Goal: Information Seeking & Learning: Find specific fact

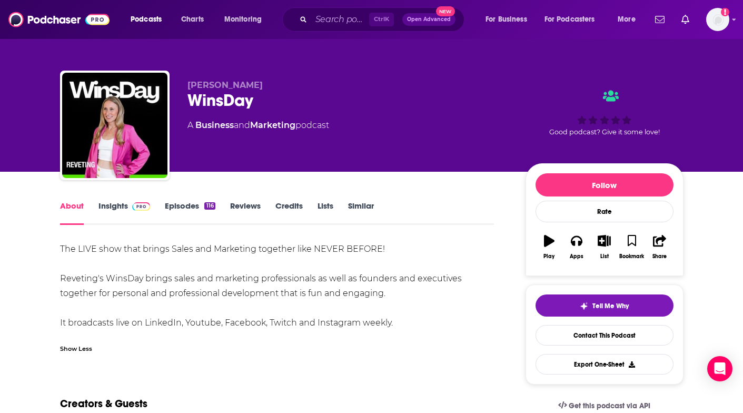
scroll to position [53, 0]
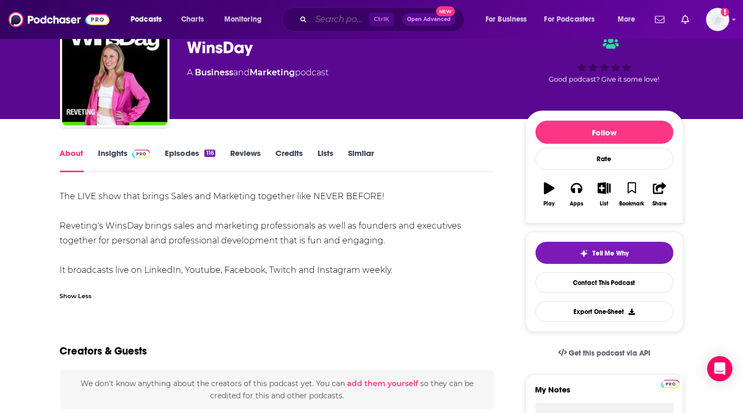
click at [329, 13] on input "Search podcasts, credits, & more..." at bounding box center [340, 19] width 58 height 17
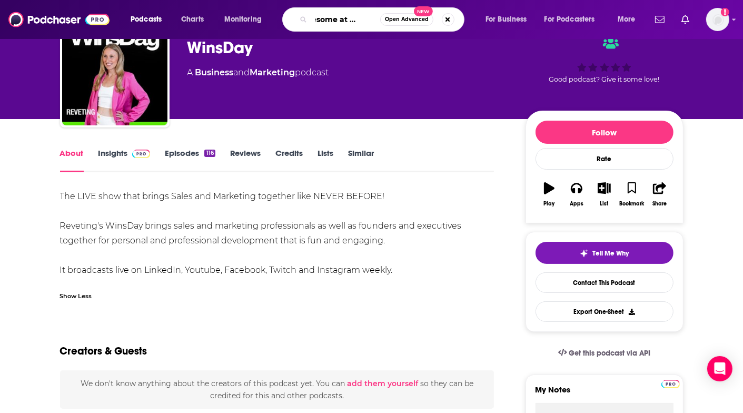
type input "awesome at your job"
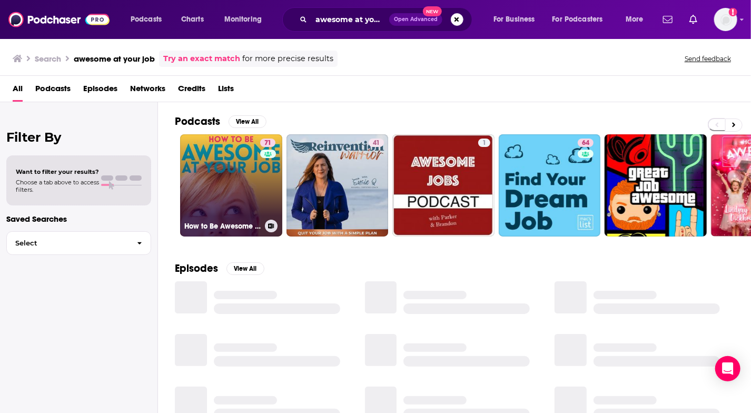
click at [245, 190] on link "71 How to Be Awesome at Your Job" at bounding box center [231, 185] width 102 height 102
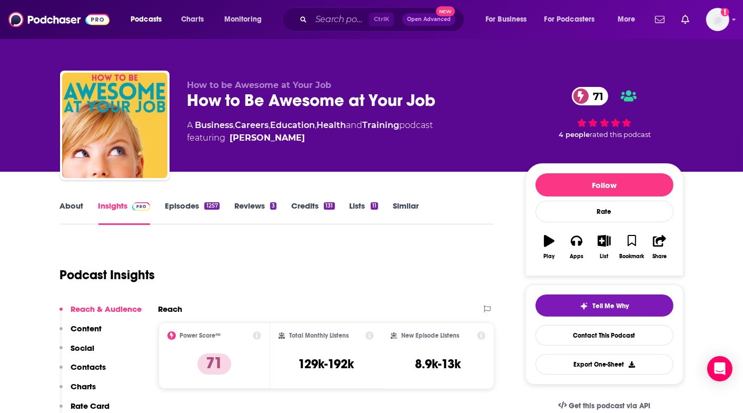
scroll to position [158, 0]
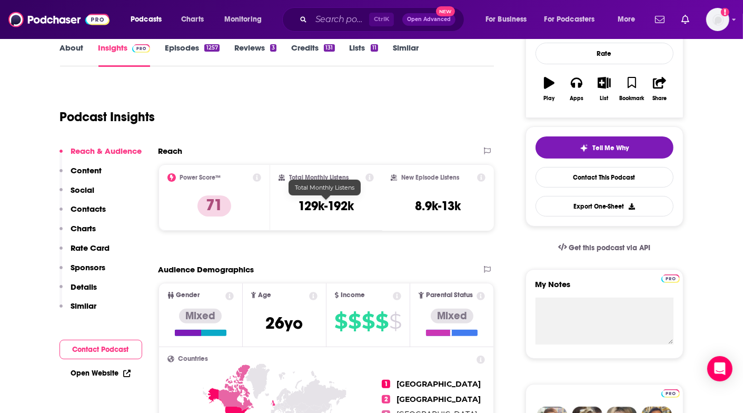
click at [302, 206] on h3 "129k-192k" at bounding box center [326, 206] width 56 height 16
drag, startPoint x: 302, startPoint y: 206, endPoint x: 356, endPoint y: 203, distance: 53.8
click at [356, 203] on div "Total Monthly Listens 129k-192k" at bounding box center [326, 197] width 95 height 48
copy div "129k-192k"
click at [76, 46] on link "About" at bounding box center [72, 55] width 24 height 24
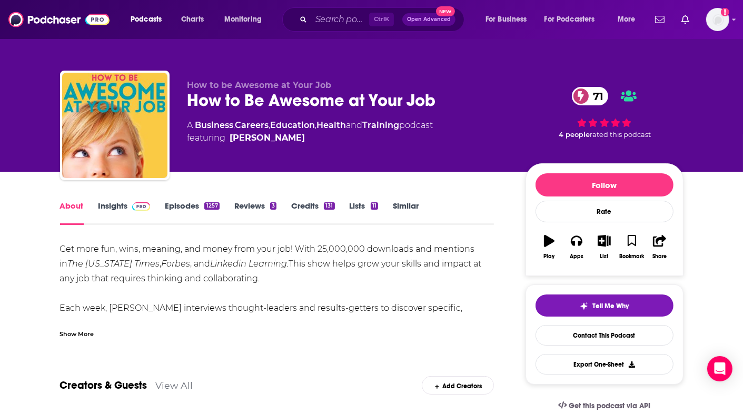
scroll to position [53, 0]
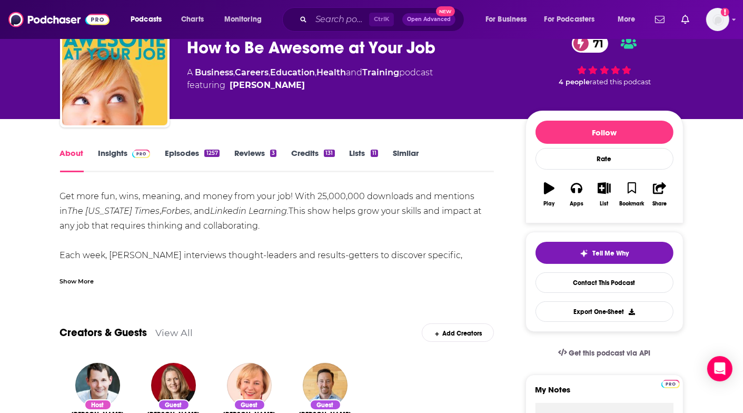
click at [90, 284] on div "Show More" at bounding box center [77, 280] width 34 height 10
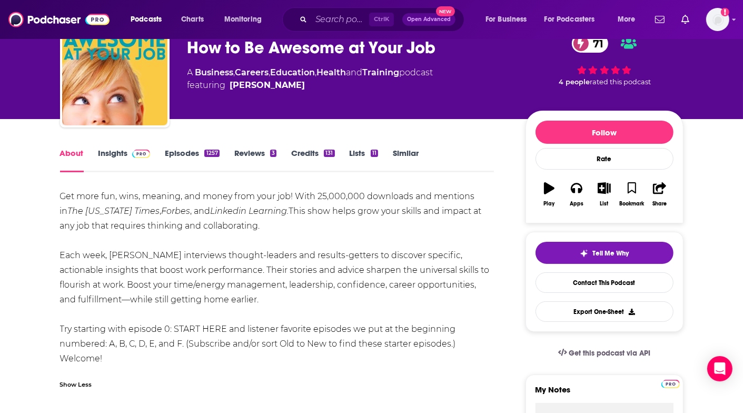
click at [67, 193] on div "Get more fun, wins, meaning, and money from your job! With 25,000,000 downloads…" at bounding box center [277, 277] width 435 height 177
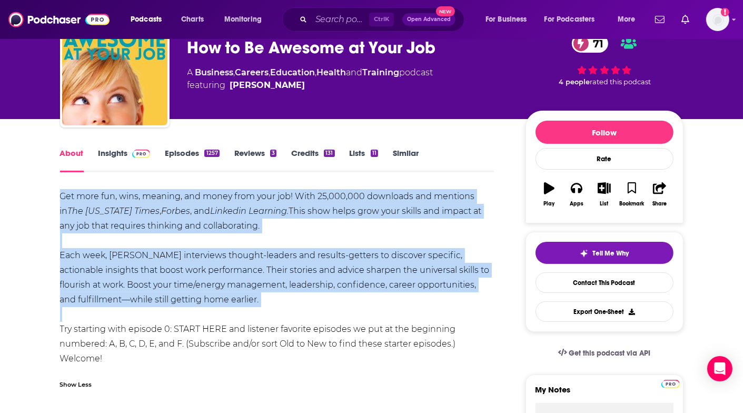
drag, startPoint x: 67, startPoint y: 193, endPoint x: 218, endPoint y: 314, distance: 192.9
click at [218, 314] on div "Get more fun, wins, meaning, and money from your job! With 25,000,000 downloads…" at bounding box center [277, 277] width 435 height 177
copy div "Get more fun, wins, meaning, and money from your job! With 25,000,000 downloads…"
